Goal: Communication & Community: Share content

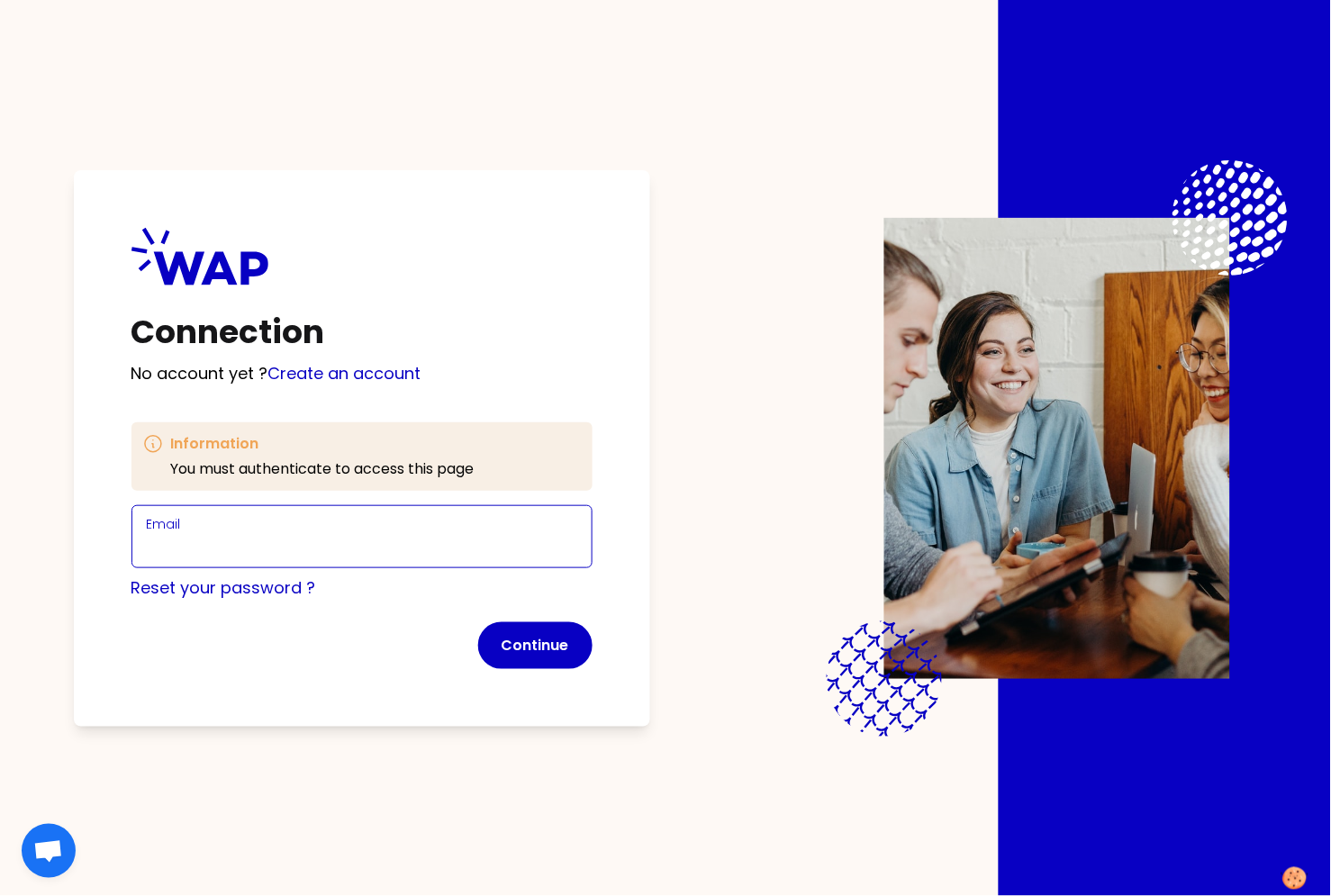
click at [309, 538] on input "Email" at bounding box center [362, 548] width 431 height 26
click at [272, 544] on input "[PERSON_NAME][EMAIL_ADDRESS][DOMAIN_NAME]" at bounding box center [362, 548] width 431 height 26
type input "marie-solveig+participant@wearepeers.com"
click button "Continue" at bounding box center [535, 646] width 114 height 47
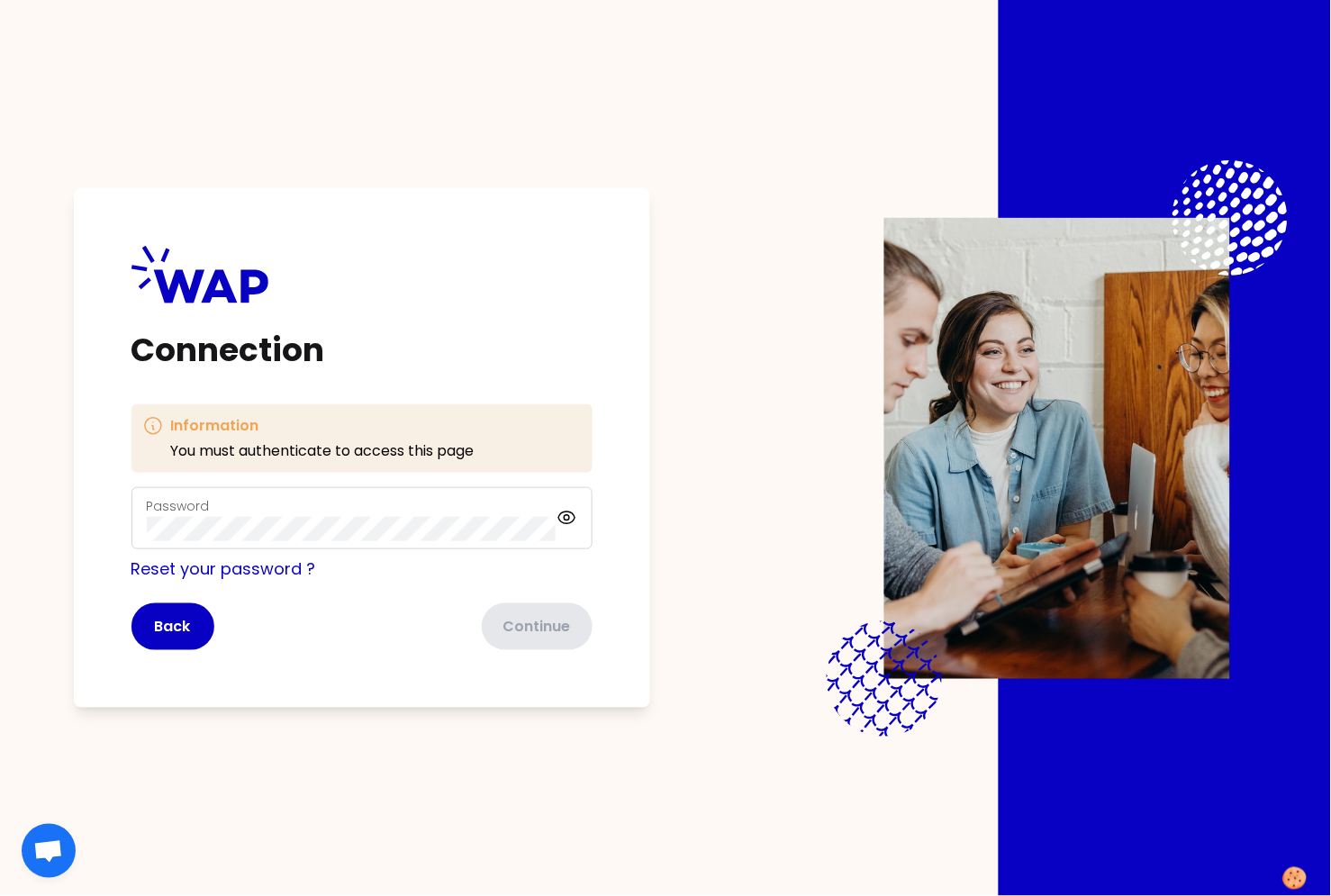
click at [313, 493] on div "Password" at bounding box center [362, 518] width 461 height 63
click at [306, 513] on div "Password" at bounding box center [351, 519] width 410 height 47
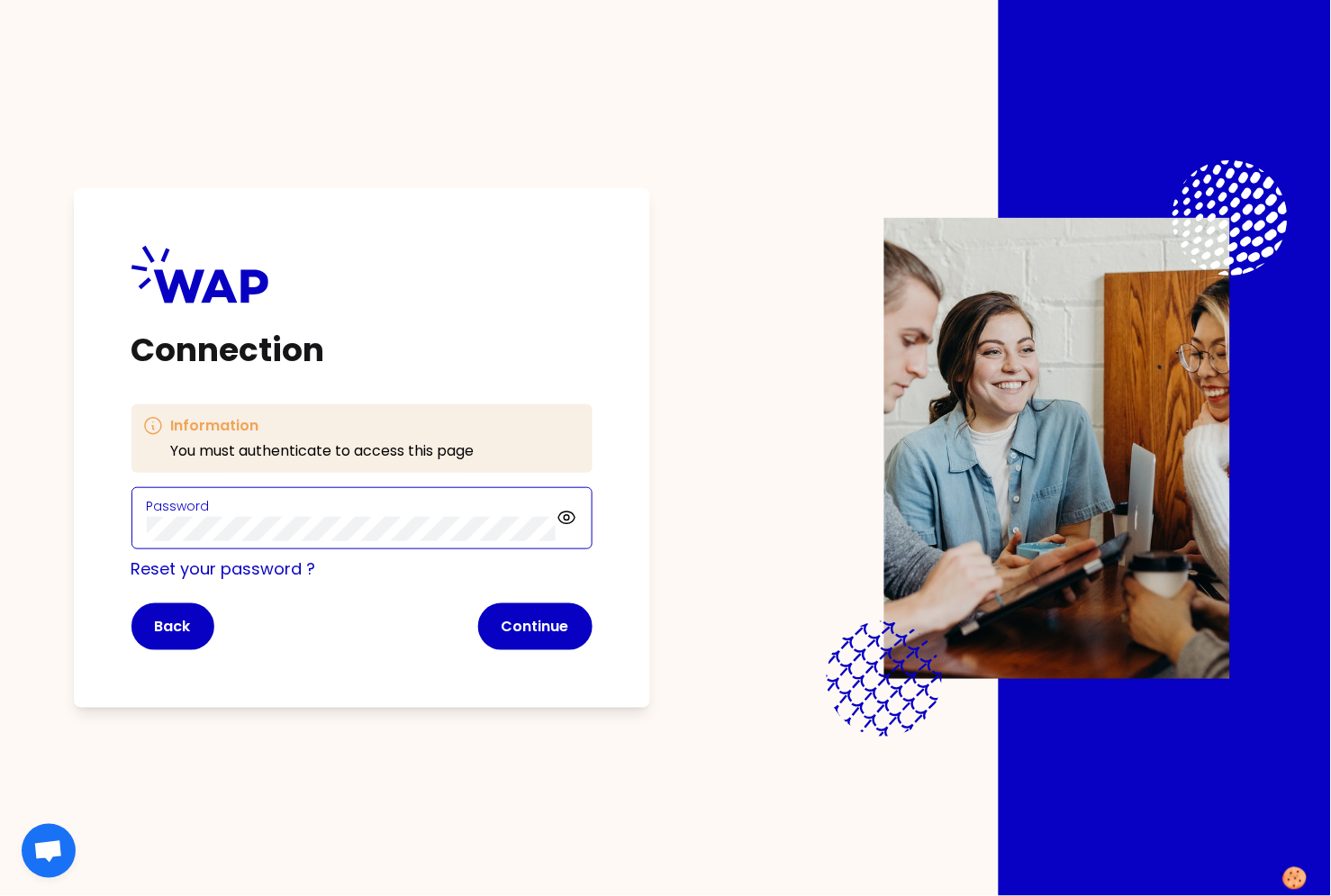
click button "Continue" at bounding box center [535, 627] width 114 height 47
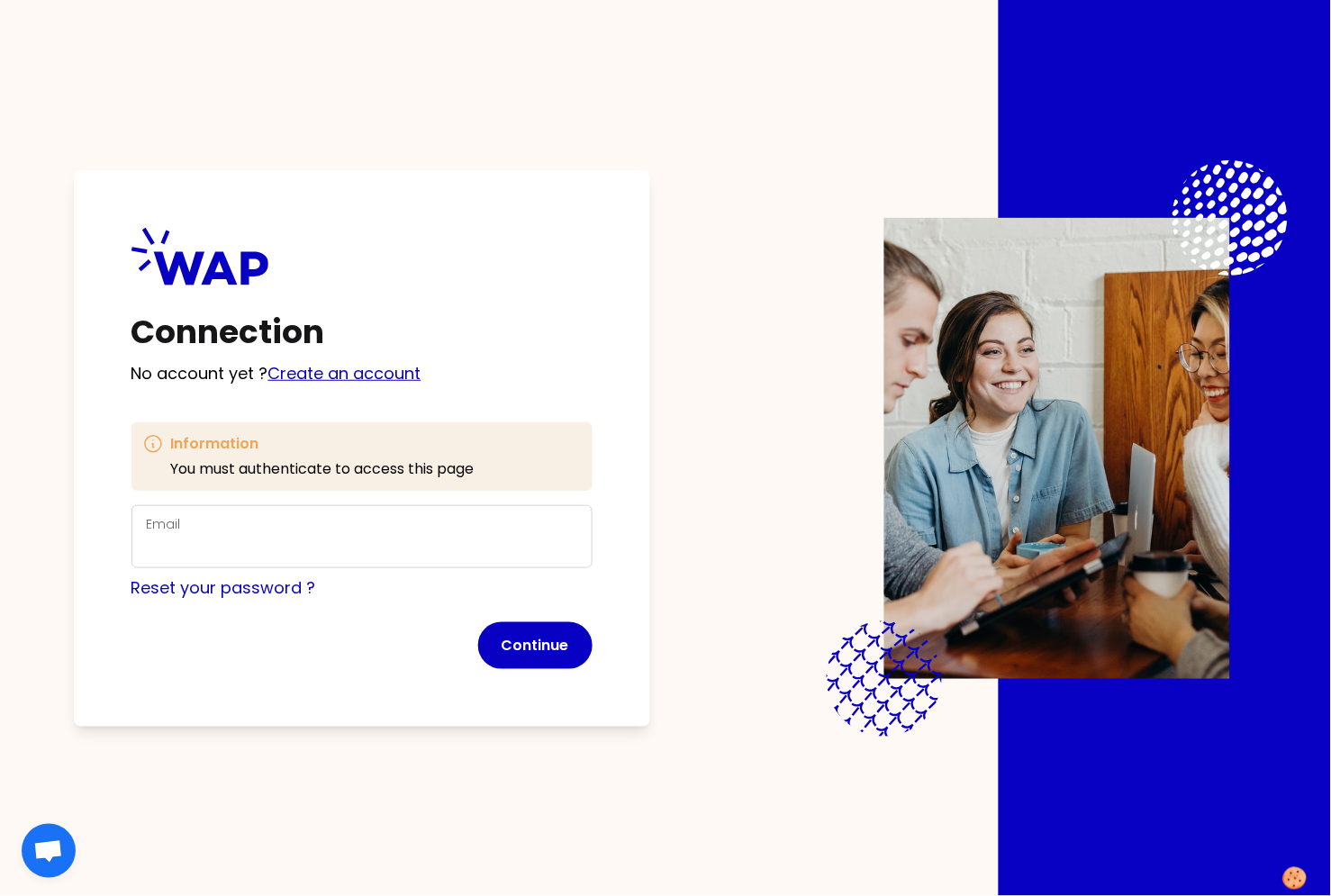
click at [335, 379] on link "Create an account" at bounding box center [345, 373] width 153 height 23
